Goal: Information Seeking & Learning: Learn about a topic

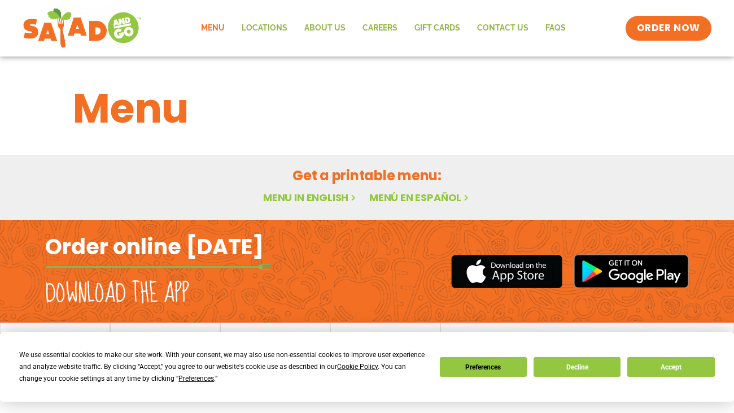
click at [109, 120] on h1 "Menu" at bounding box center [367, 108] width 588 height 61
click at [121, 113] on h1 "Menu" at bounding box center [367, 108] width 588 height 61
click at [148, 107] on h1 "Menu" at bounding box center [367, 108] width 588 height 61
click at [326, 203] on link "Menu in English" at bounding box center [310, 197] width 95 height 14
click at [580, 360] on button "Decline" at bounding box center [577, 367] width 87 height 20
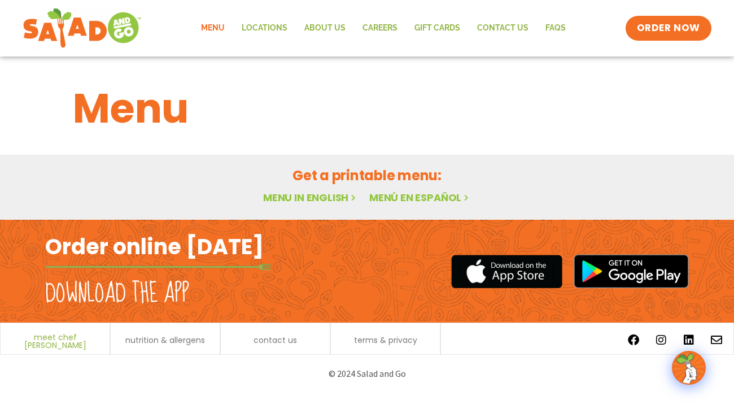
click at [40, 335] on span "meet chef [PERSON_NAME]" at bounding box center [55, 341] width 98 height 16
click at [348, 197] on link "Menu in English" at bounding box center [310, 197] width 95 height 14
